Goal: Find specific page/section: Find specific page/section

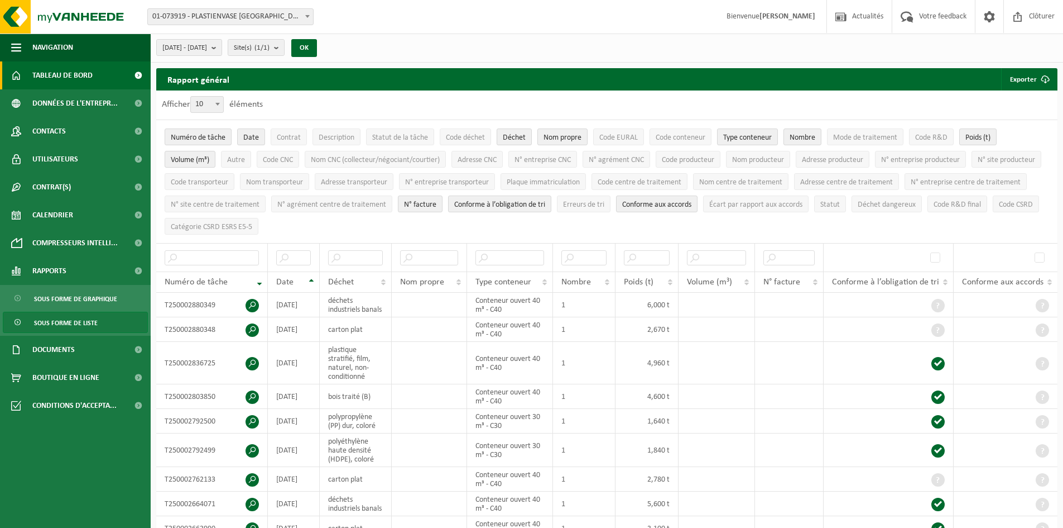
click at [60, 76] on span "Tableau de bord" at bounding box center [62, 75] width 60 height 28
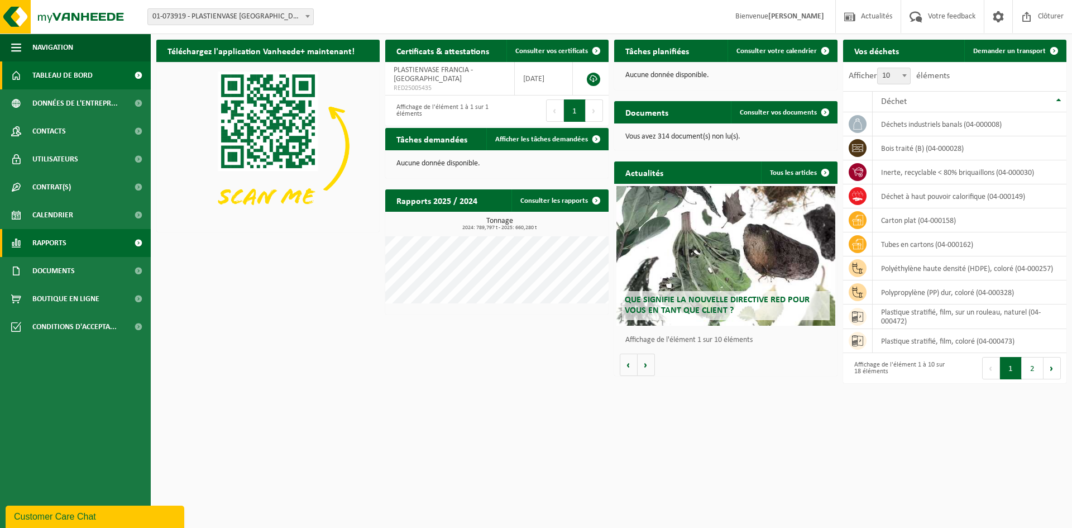
click at [65, 245] on span "Rapports" at bounding box center [49, 243] width 34 height 28
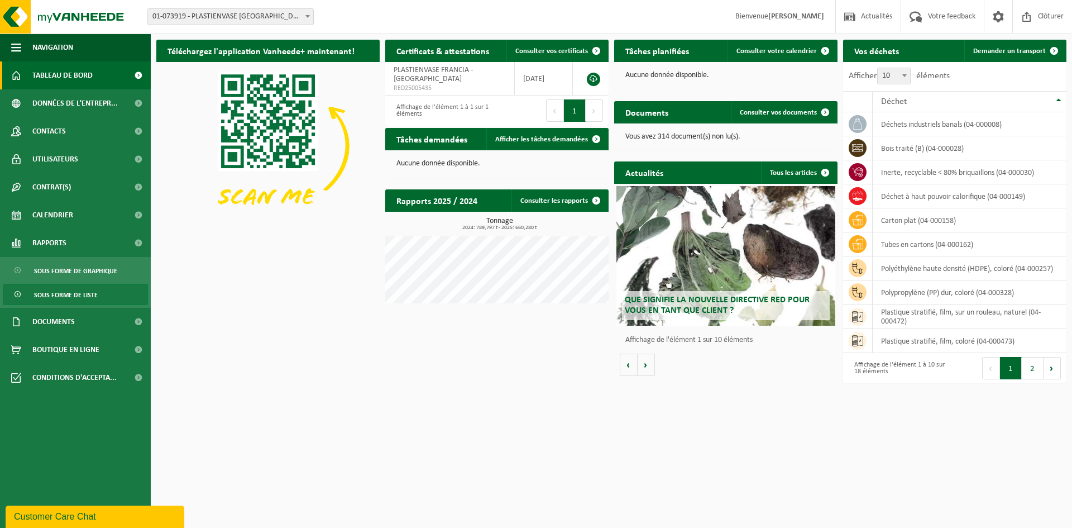
click at [65, 296] on span "Sous forme de liste" at bounding box center [66, 294] width 64 height 21
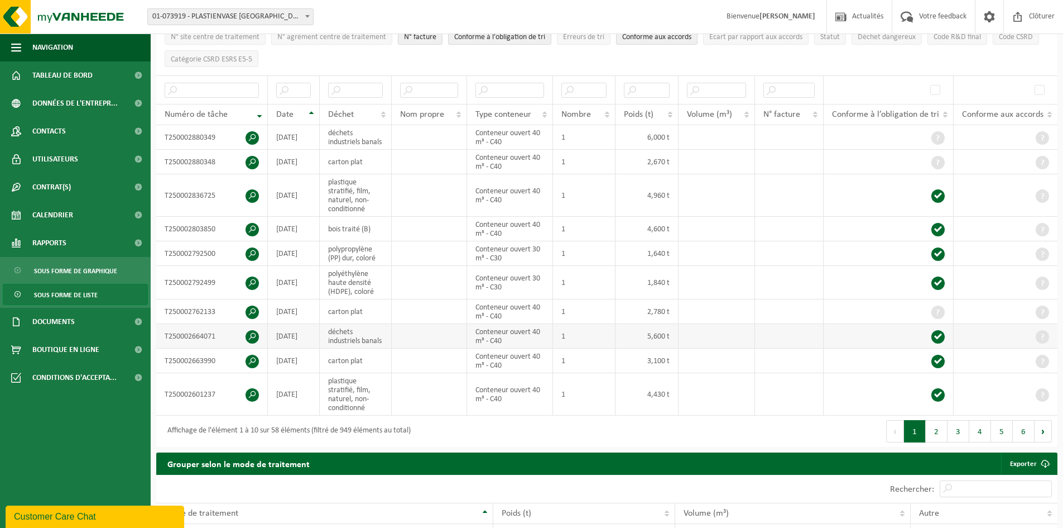
scroll to position [223, 0]
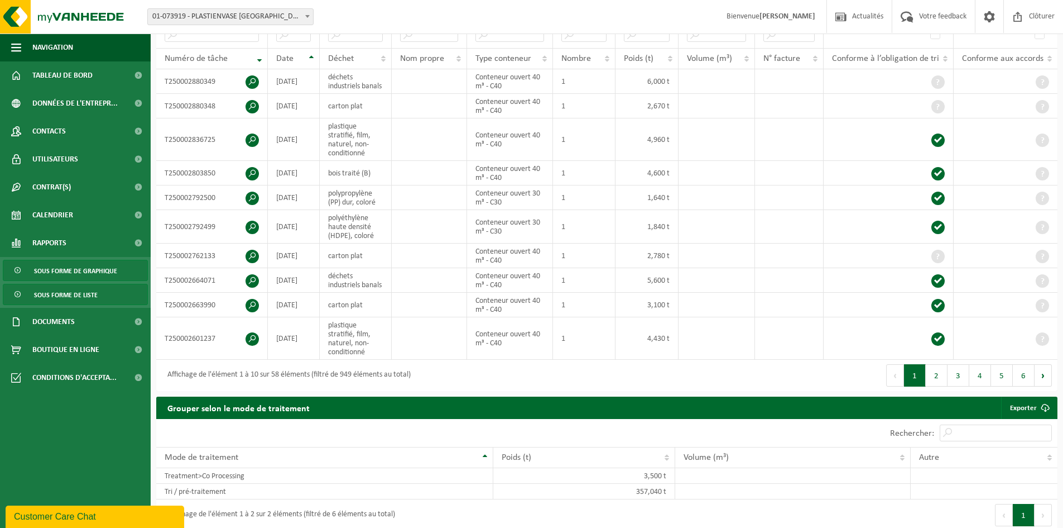
click at [92, 272] on span "Sous forme de graphique" at bounding box center [75, 270] width 83 height 21
